Goal: Book appointment/travel/reservation

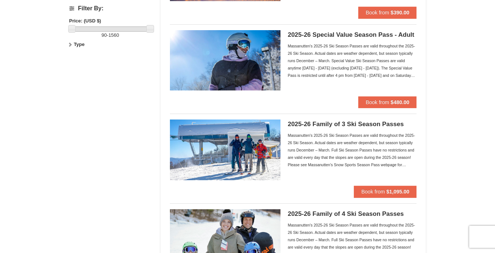
scroll to position [199, 0]
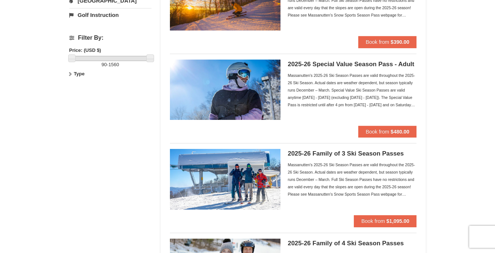
click at [313, 62] on h5 "2025-26 Special Value Season Pass - Adult" at bounding box center [352, 64] width 129 height 7
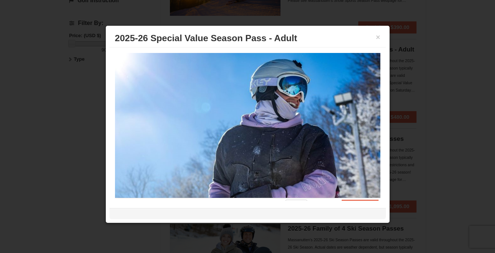
scroll to position [243, 0]
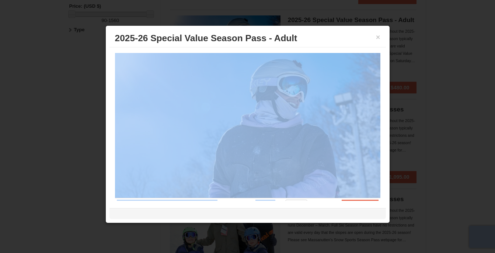
drag, startPoint x: 406, startPoint y: 131, endPoint x: 383, endPoint y: 142, distance: 24.7
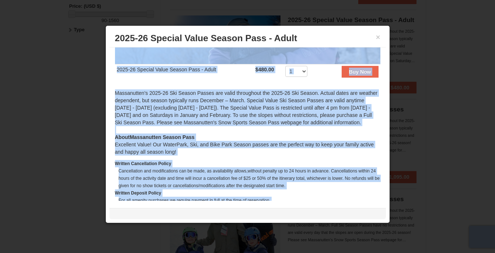
click at [361, 142] on div "About Massanutten Season Pass Excellent Value! Our WaterPark, Ski, and Bike Par…" at bounding box center [247, 145] width 265 height 22
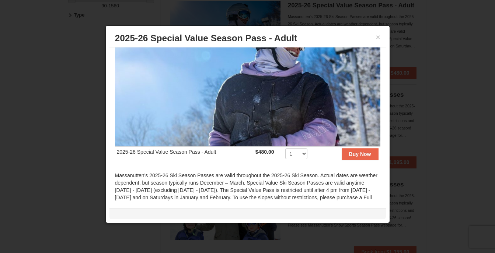
scroll to position [140, 0]
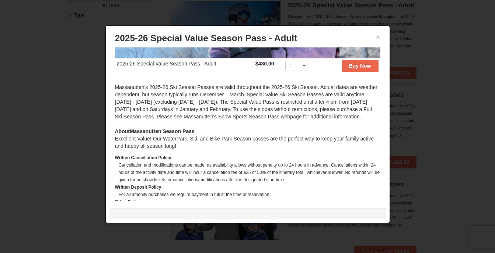
click at [227, 84] on div "Massanutten's 2025-26 Ski Season Passes are valid throughout the 2025-26 Ski Se…" at bounding box center [247, 106] width 265 height 44
click at [378, 39] on button "×" at bounding box center [378, 37] width 4 height 7
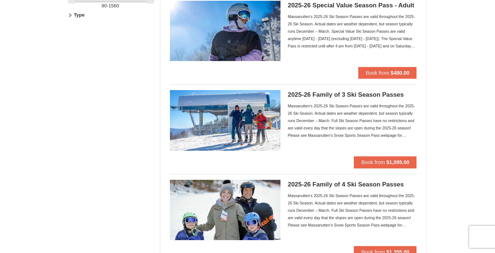
click at [480, 100] on div "× Categories Filter My Itinerary Questions? 1-540-289-9441 Lodging Arrival Plea…" at bounding box center [247, 250] width 495 height 965
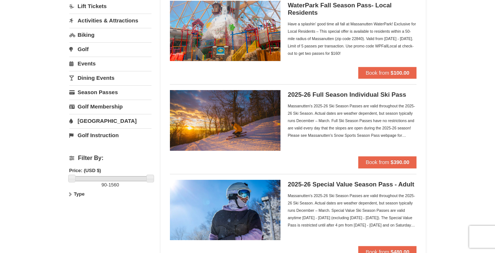
scroll to position [75, 0]
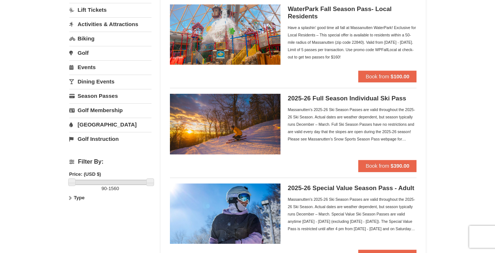
click at [305, 102] on h5 "2025-26 Full Season Individual Ski Pass" at bounding box center [352, 98] width 129 height 7
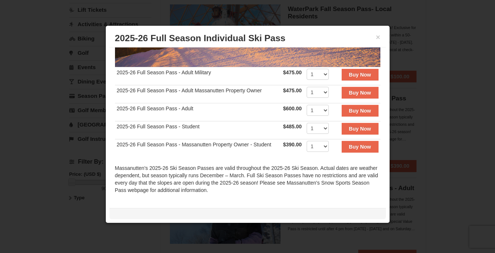
scroll to position [134, 0]
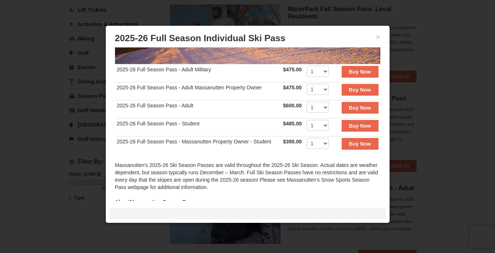
click at [385, 115] on div "2025-26 Full Season Pass - Adult Military $475.00 Includes all fees. Tax exclud…" at bounding box center [247, 125] width 276 height 154
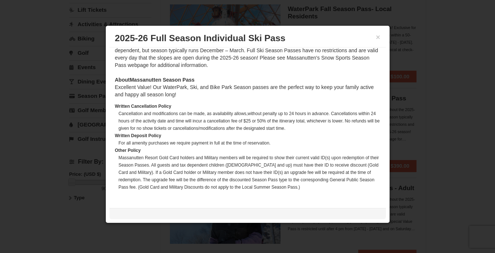
click at [469, 167] on div at bounding box center [247, 126] width 495 height 253
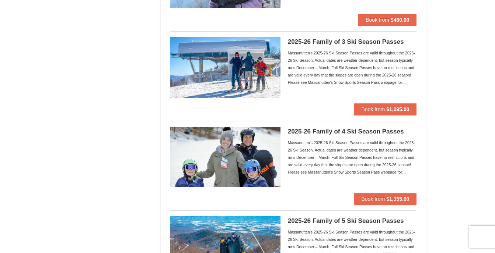
scroll to position [0, 0]
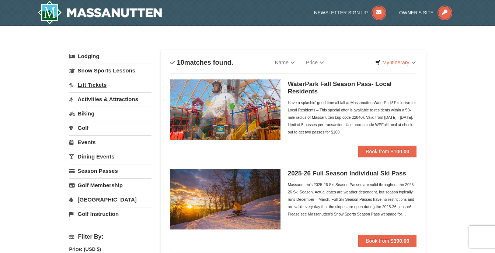
drag, startPoint x: 110, startPoint y: 78, endPoint x: 106, endPoint y: 83, distance: 6.3
click at [106, 83] on div "Lodging Arrival Please format dates MM/DD/YYYY Please format dates MM/DD/YYYY 0…" at bounding box center [110, 135] width 82 height 171
click at [106, 83] on link "Lift Tickets" at bounding box center [110, 85] width 82 height 14
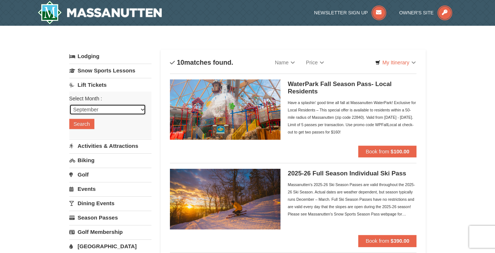
click at [108, 110] on select "September October November December January February March April May June July …" at bounding box center [107, 109] width 77 height 11
select select "12"
click at [69, 104] on select "September October November December January February March April May June July …" at bounding box center [107, 109] width 77 height 11
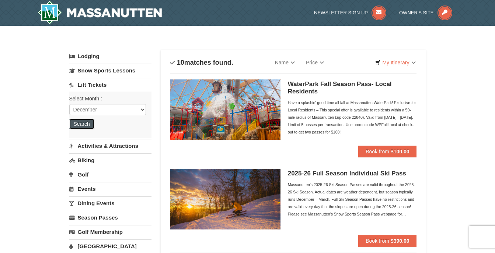
click at [83, 125] on button "Search" at bounding box center [81, 124] width 25 height 10
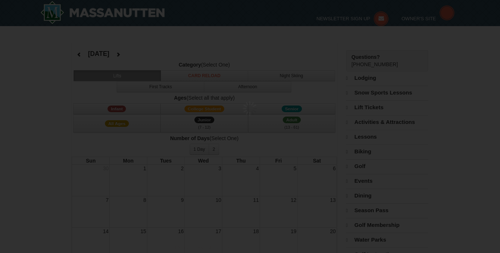
select select "12"
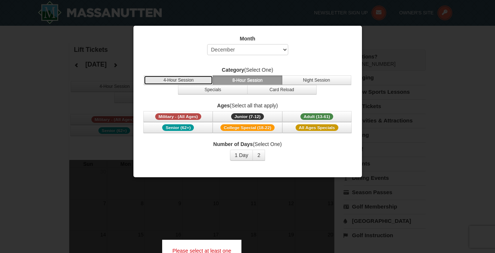
click at [179, 78] on button "4-Hour Session" at bounding box center [178, 81] width 69 height 10
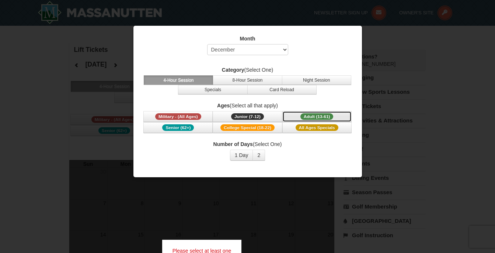
click at [301, 115] on span "Adult (13-61)" at bounding box center [316, 116] width 33 height 7
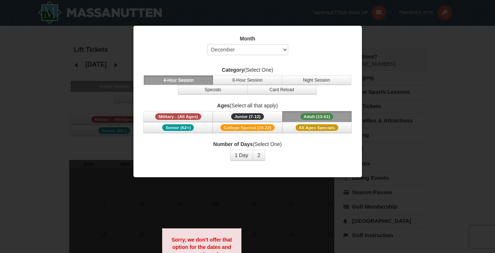
click at [266, 137] on div "Month Select September October November December January February March April M…" at bounding box center [247, 97] width 221 height 137
drag, startPoint x: 266, startPoint y: 137, endPoint x: 268, endPoint y: 156, distance: 18.9
click at [268, 156] on div "Month Select September October November December January February March April M…" at bounding box center [247, 97] width 221 height 137
drag, startPoint x: 268, startPoint y: 156, endPoint x: 276, endPoint y: 159, distance: 8.4
click at [276, 159] on div "Number of Days (Select One) 1 Day 2 3 4 5 6 7 8 9 10 11 12 13 14 15" at bounding box center [248, 151] width 210 height 20
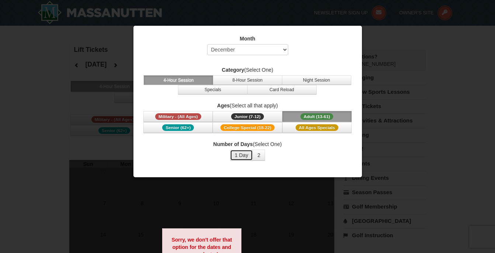
click at [241, 156] on button "1 Day" at bounding box center [241, 155] width 23 height 11
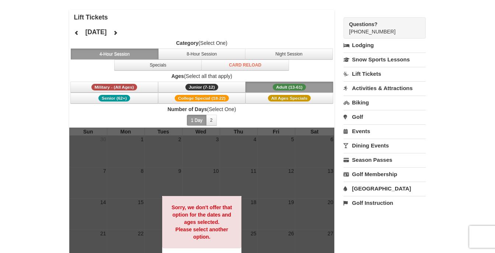
scroll to position [31, 0]
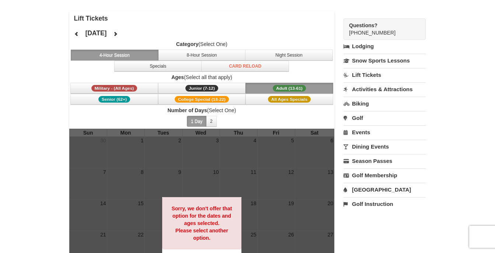
click at [375, 46] on link "Lodging" at bounding box center [384, 46] width 82 height 13
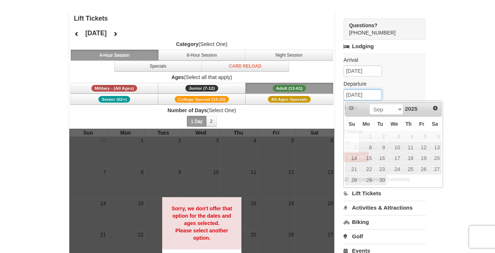
click at [358, 95] on input "[DATE]" at bounding box center [362, 94] width 38 height 11
click at [379, 147] on link "9" at bounding box center [380, 148] width 13 height 10
type input "09/09/2025"
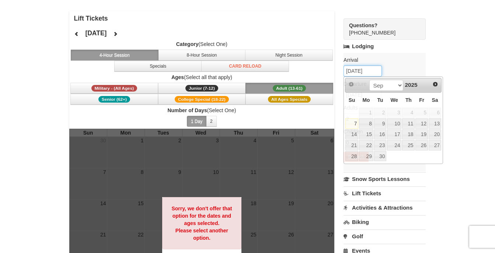
click at [351, 71] on input "[DATE]" at bounding box center [362, 71] width 38 height 11
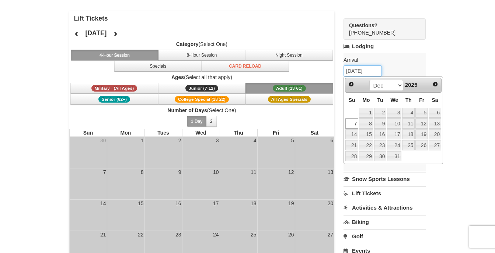
type input "12/07/2025"
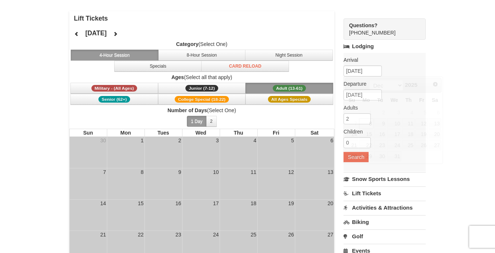
click at [409, 71] on div "Arrival Please format dates MM/DD/YYYY Please format dates MM/DD/YYYY 12/07/202…" at bounding box center [384, 112] width 82 height 119
click at [351, 95] on input "12/08/2025" at bounding box center [362, 94] width 38 height 11
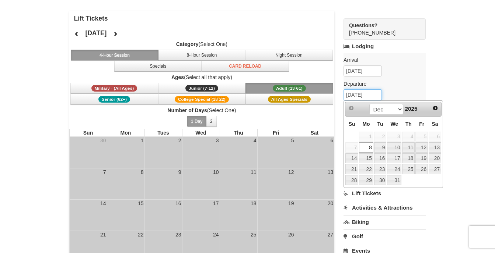
click at [358, 96] on input "12/08/2025" at bounding box center [362, 94] width 38 height 11
type input "12/09/2025"
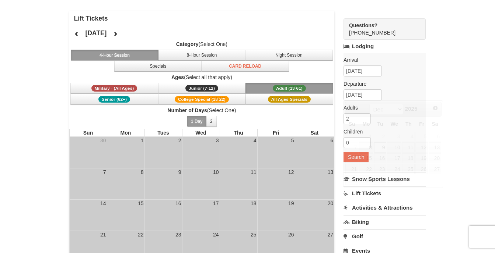
click at [471, 91] on div "× Lift Tickets December 2025 Category (Select One) 4-Hour Session 8-Hour Sessio…" at bounding box center [247, 173] width 495 height 359
click at [352, 119] on input "2" at bounding box center [356, 118] width 27 height 11
type input "10"
click at [346, 157] on button "Search" at bounding box center [355, 157] width 25 height 10
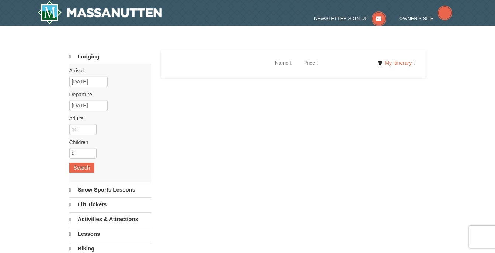
select select "9"
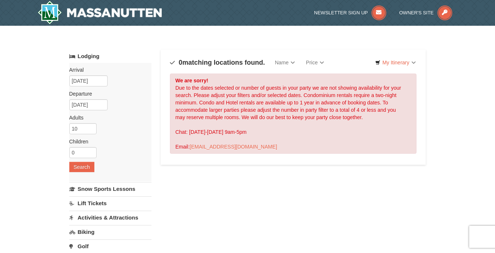
click at [356, 94] on div "We are sorry! Due to the dates selected or number of guests in your party we ar…" at bounding box center [293, 114] width 247 height 80
click at [363, 107] on div "We are sorry! Due to the dates selected or number of guests in your party we ar…" at bounding box center [293, 114] width 247 height 80
click at [179, 99] on div "We are sorry! Due to the dates selected or number of guests in your party we ar…" at bounding box center [293, 114] width 247 height 80
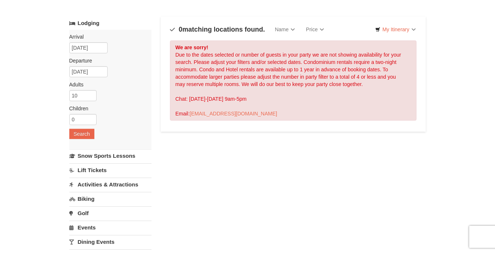
scroll to position [45, 0]
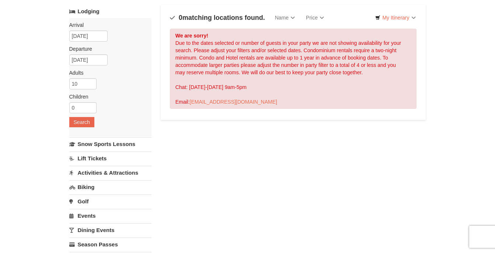
click at [492, 113] on div "× Categories Map List Filter My Itinerary Questions? 1-540-289-9441 Lodging Arr…" at bounding box center [247, 191] width 495 height 420
click at [158, 172] on div "Lodging Arrival Please format dates MM/DD/YYYY Please format dates MM/DD/YYYY 1…" at bounding box center [247, 194] width 357 height 379
click at [130, 170] on link "Activities & Attractions" at bounding box center [110, 173] width 82 height 14
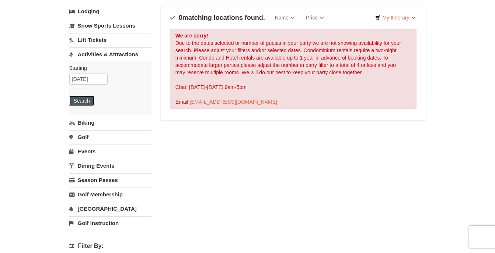
click at [84, 99] on button "Search" at bounding box center [81, 101] width 25 height 10
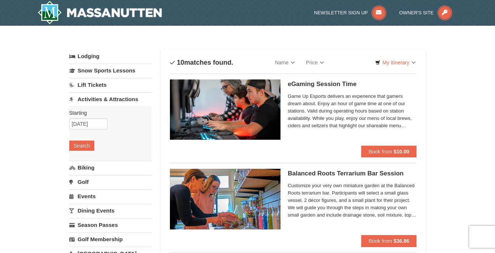
click at [97, 69] on link "Snow Sports Lessons" at bounding box center [110, 71] width 82 height 14
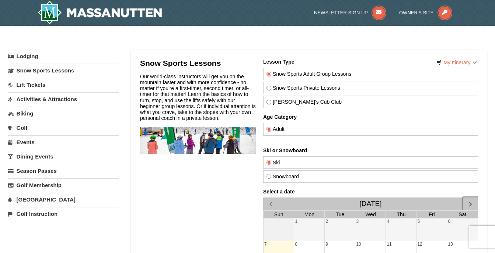
click at [467, 202] on span "button" at bounding box center [470, 204] width 8 height 8
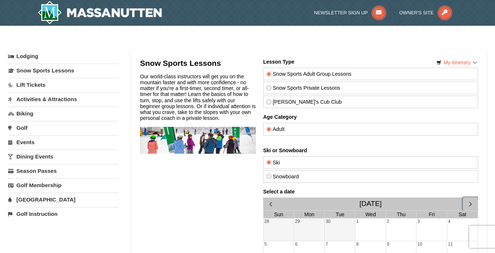
click at [467, 202] on span "button" at bounding box center [470, 204] width 8 height 8
click at [465, 200] on button "button" at bounding box center [469, 204] width 15 height 13
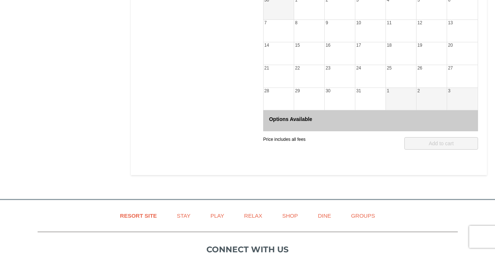
click at [270, 33] on div "7" at bounding box center [278, 31] width 31 height 22
click at [317, 34] on div "8" at bounding box center [309, 31] width 30 height 22
click at [350, 39] on div "9" at bounding box center [339, 31] width 30 height 22
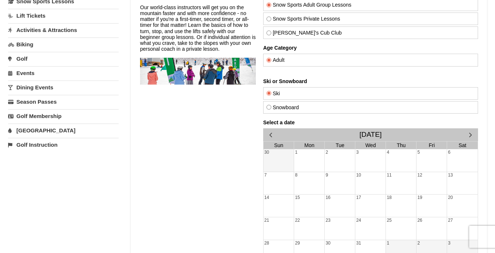
scroll to position [0, 0]
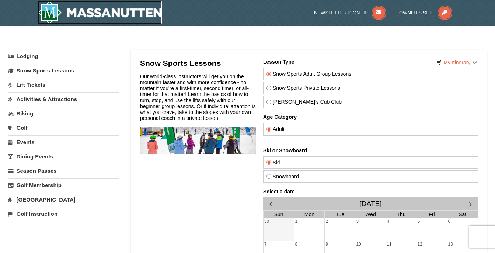
click at [87, 10] on img at bounding box center [100, 13] width 124 height 24
